Goal: Check status: Check status

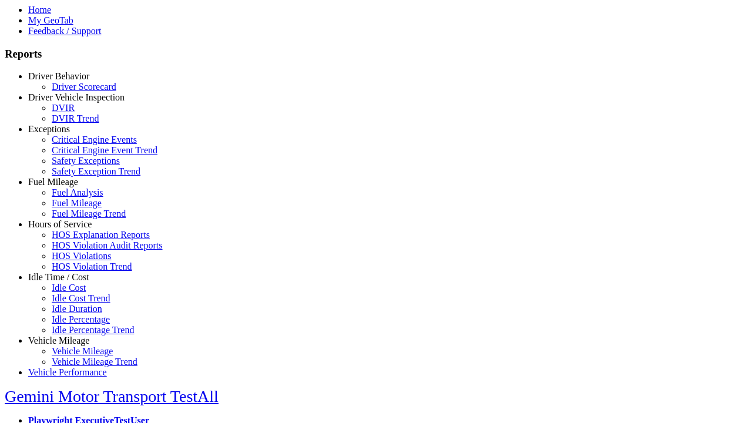
click at [68, 187] on link "Fuel Mileage" at bounding box center [53, 182] width 50 height 10
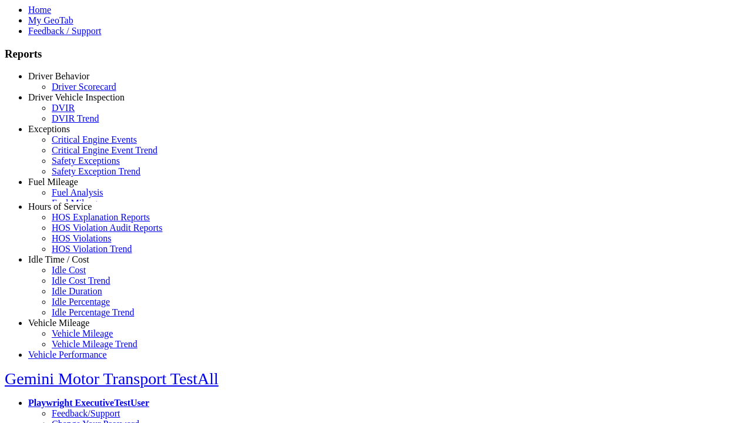
click at [76, 197] on link "Fuel Analysis" at bounding box center [78, 192] width 52 height 10
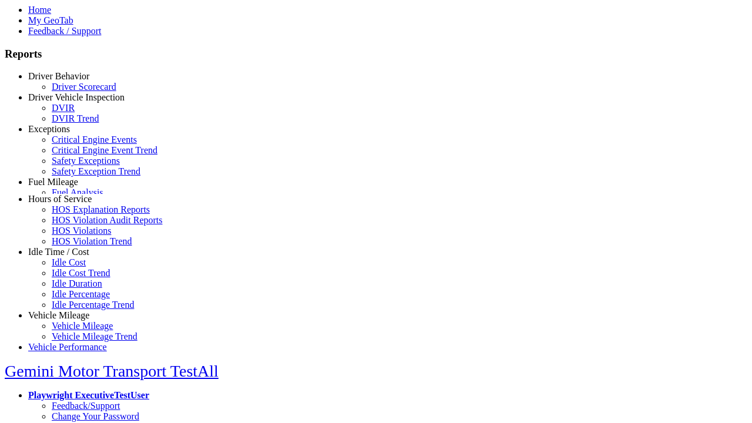
select select "**********"
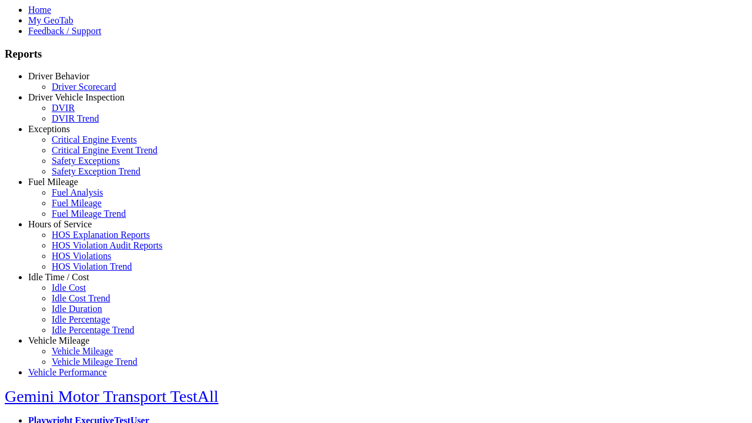
type input "**********"
